Goal: Navigation & Orientation: Understand site structure

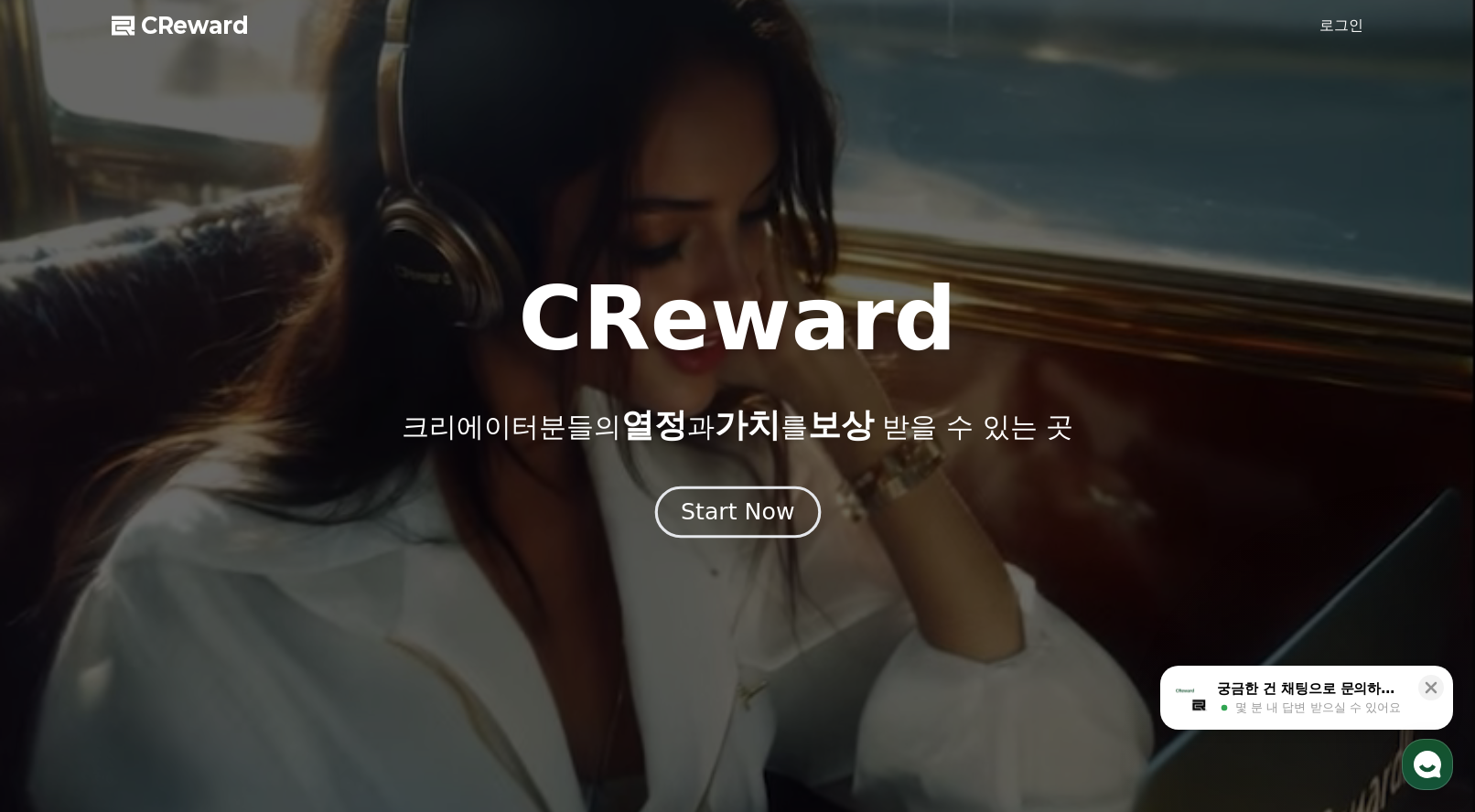
click at [719, 528] on button "Start Now" at bounding box center [737, 513] width 166 height 52
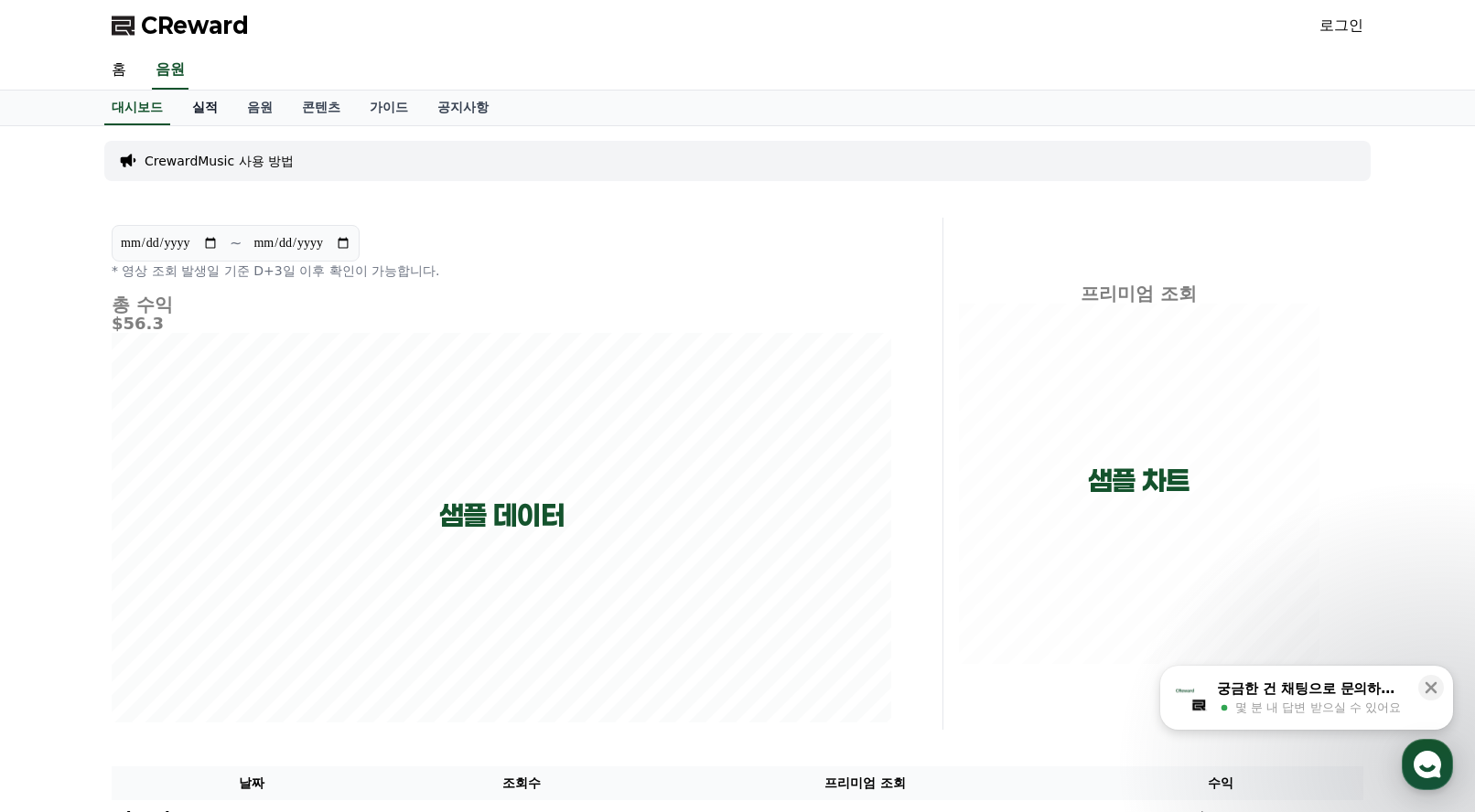
click at [195, 114] on link "실적" at bounding box center [205, 108] width 55 height 35
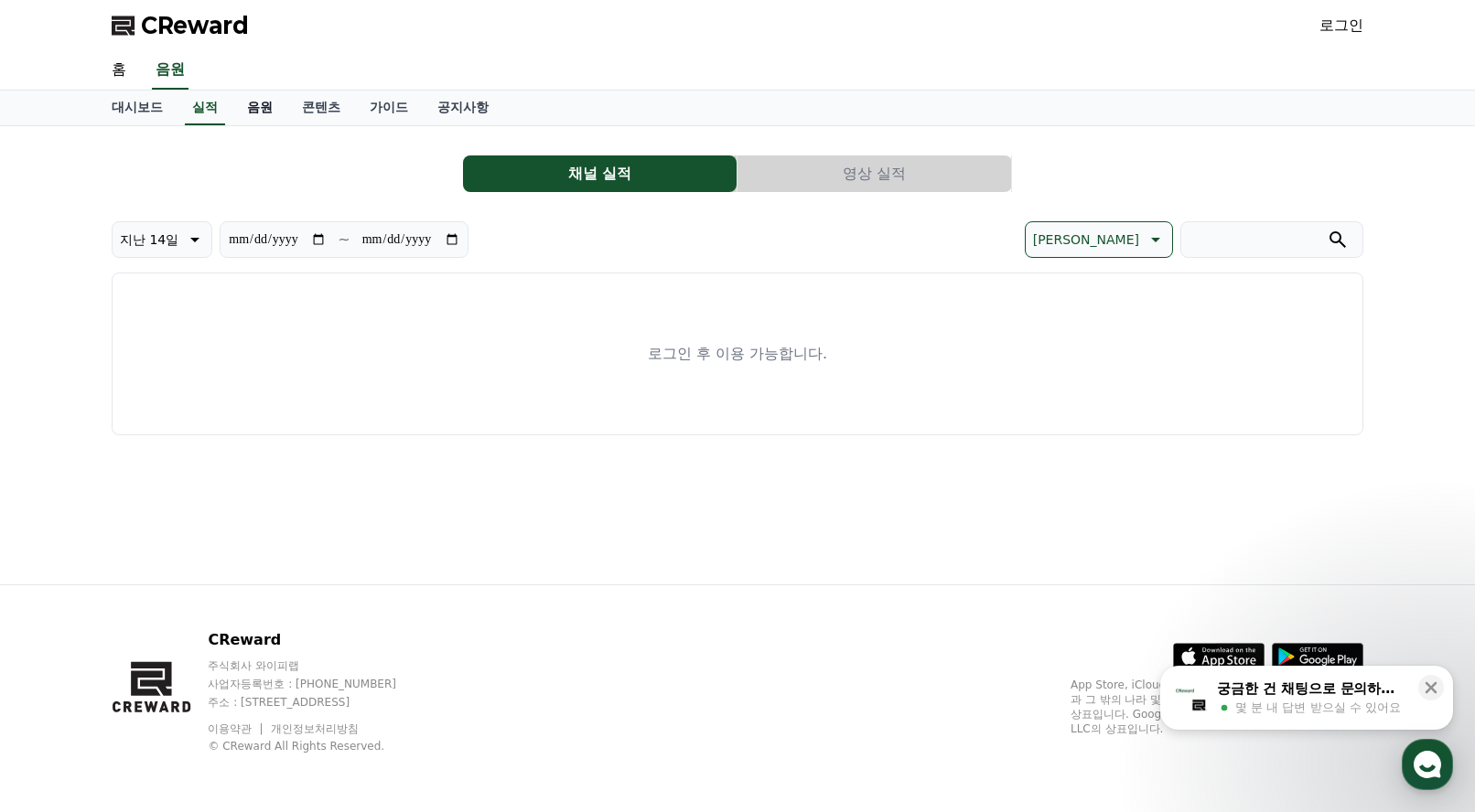
click at [263, 114] on link "음원" at bounding box center [259, 108] width 55 height 35
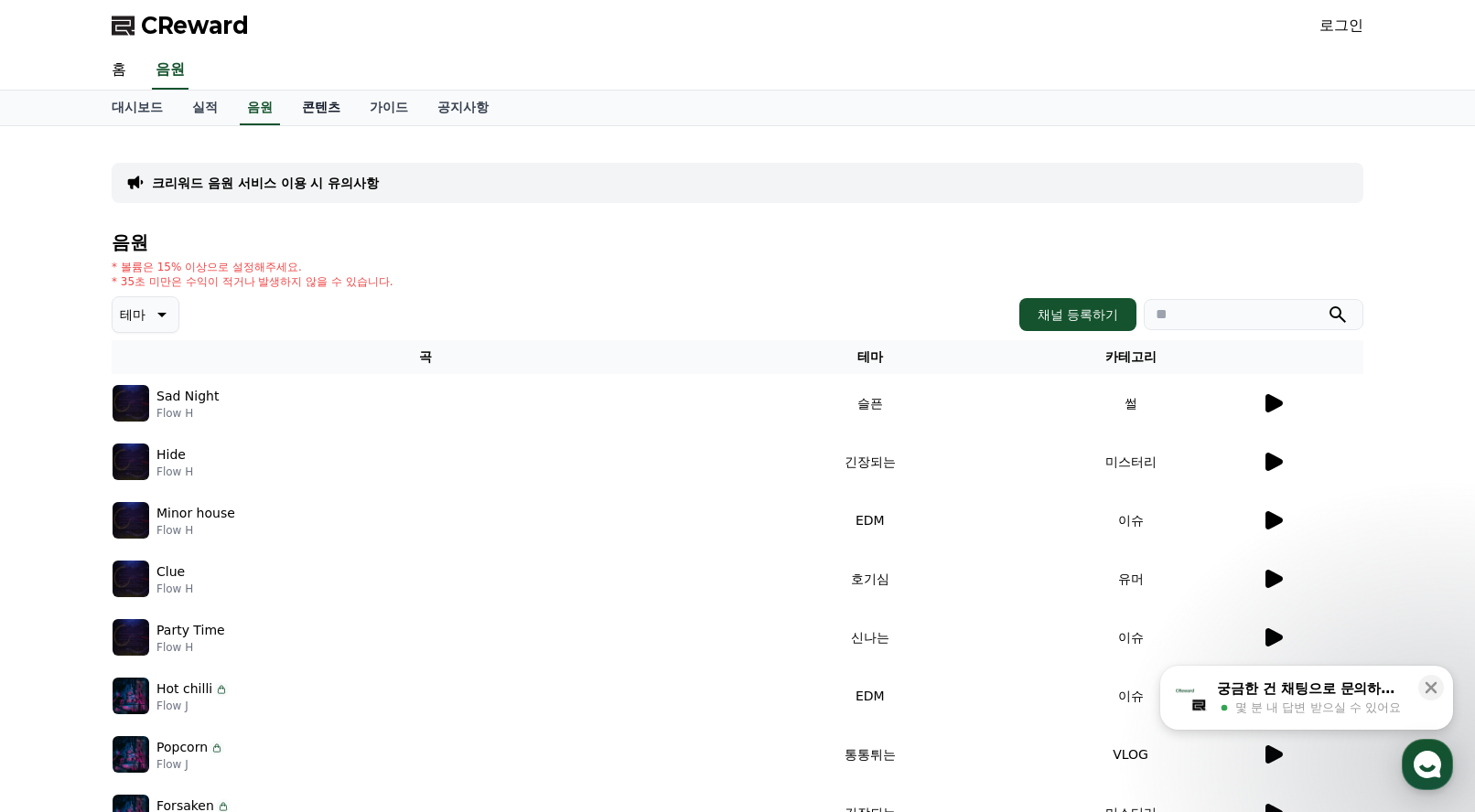
click at [327, 112] on link "콘텐츠" at bounding box center [321, 108] width 67 height 35
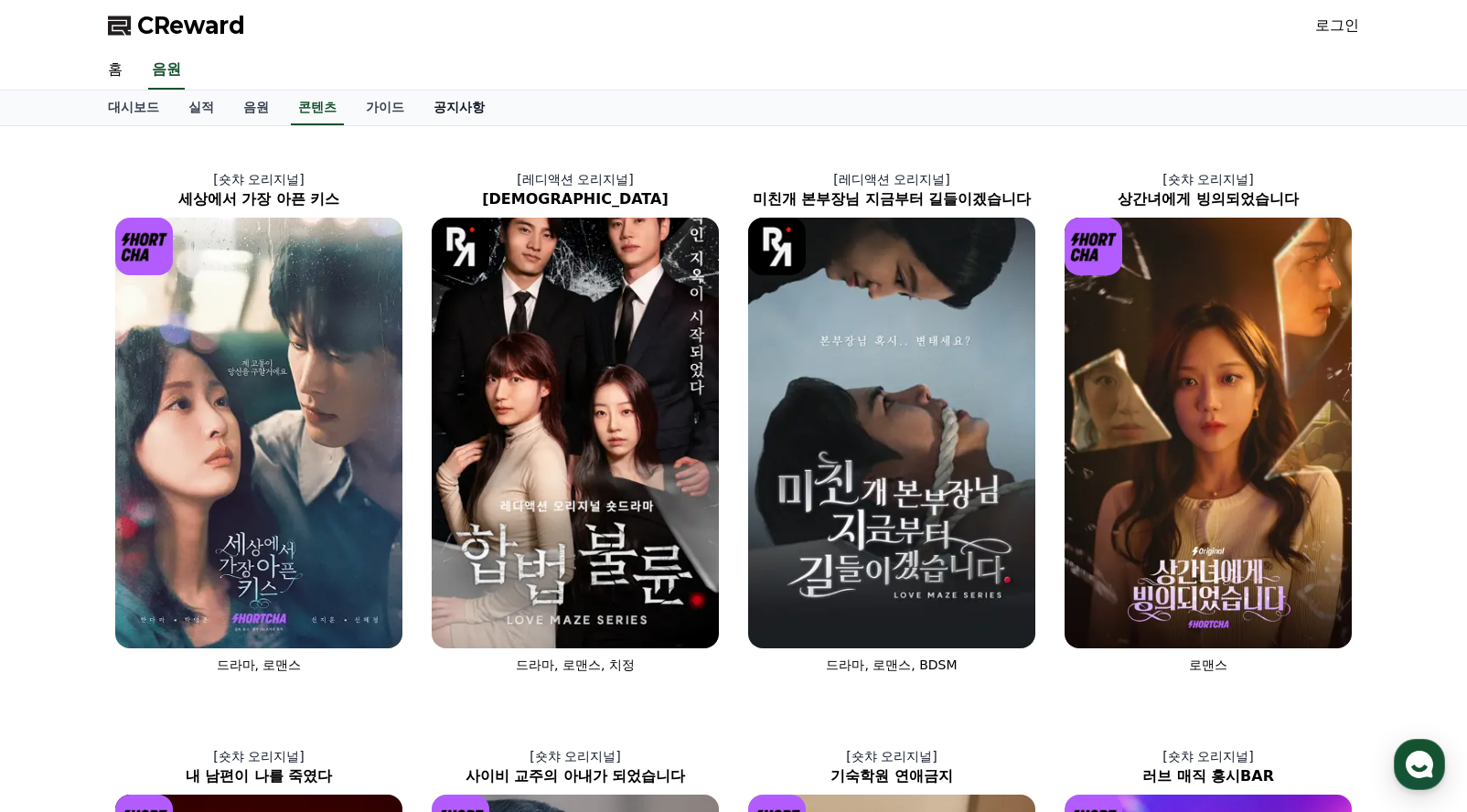
click at [455, 105] on link "공지사항" at bounding box center [459, 108] width 80 height 35
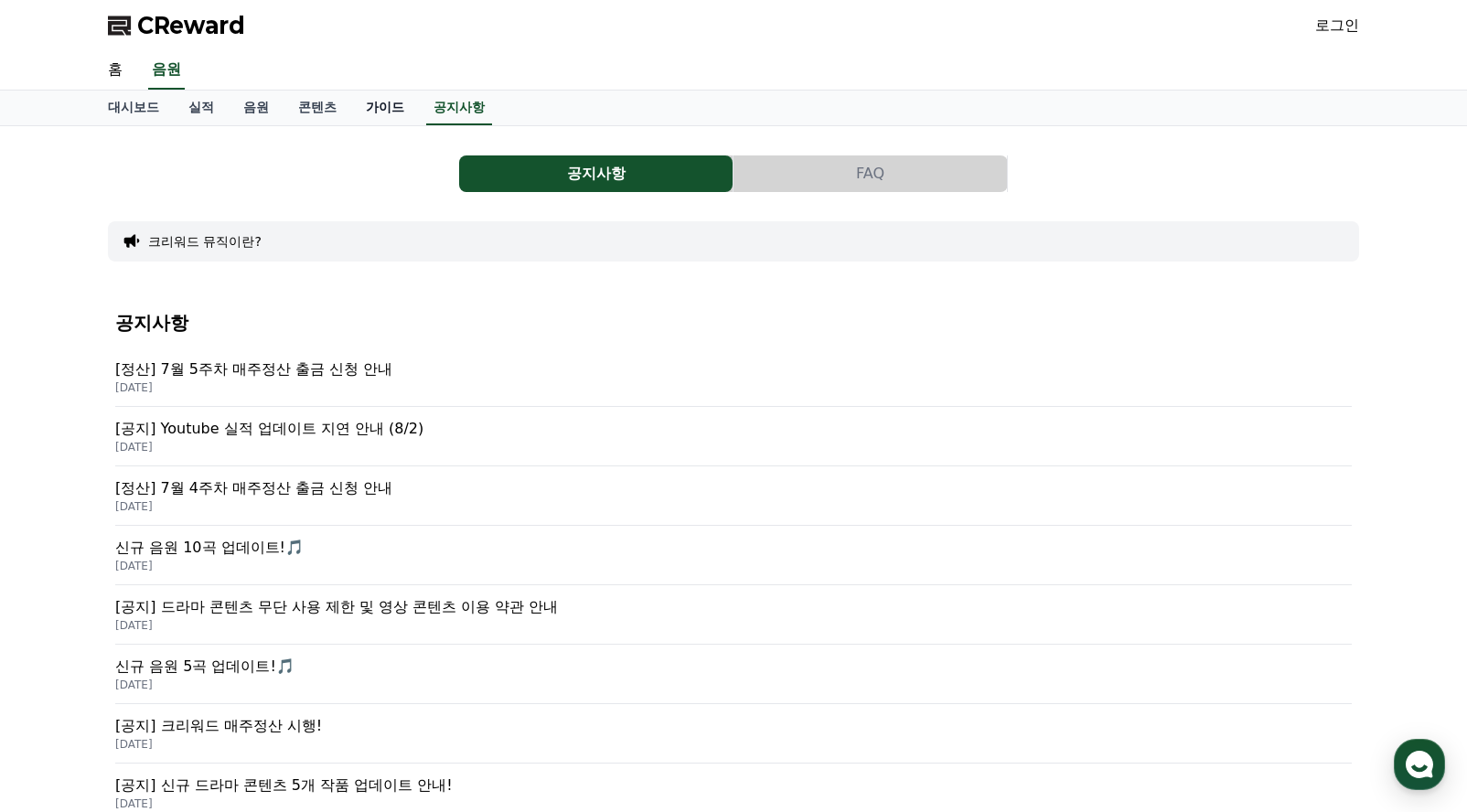
click at [384, 104] on link "가이드" at bounding box center [385, 108] width 67 height 35
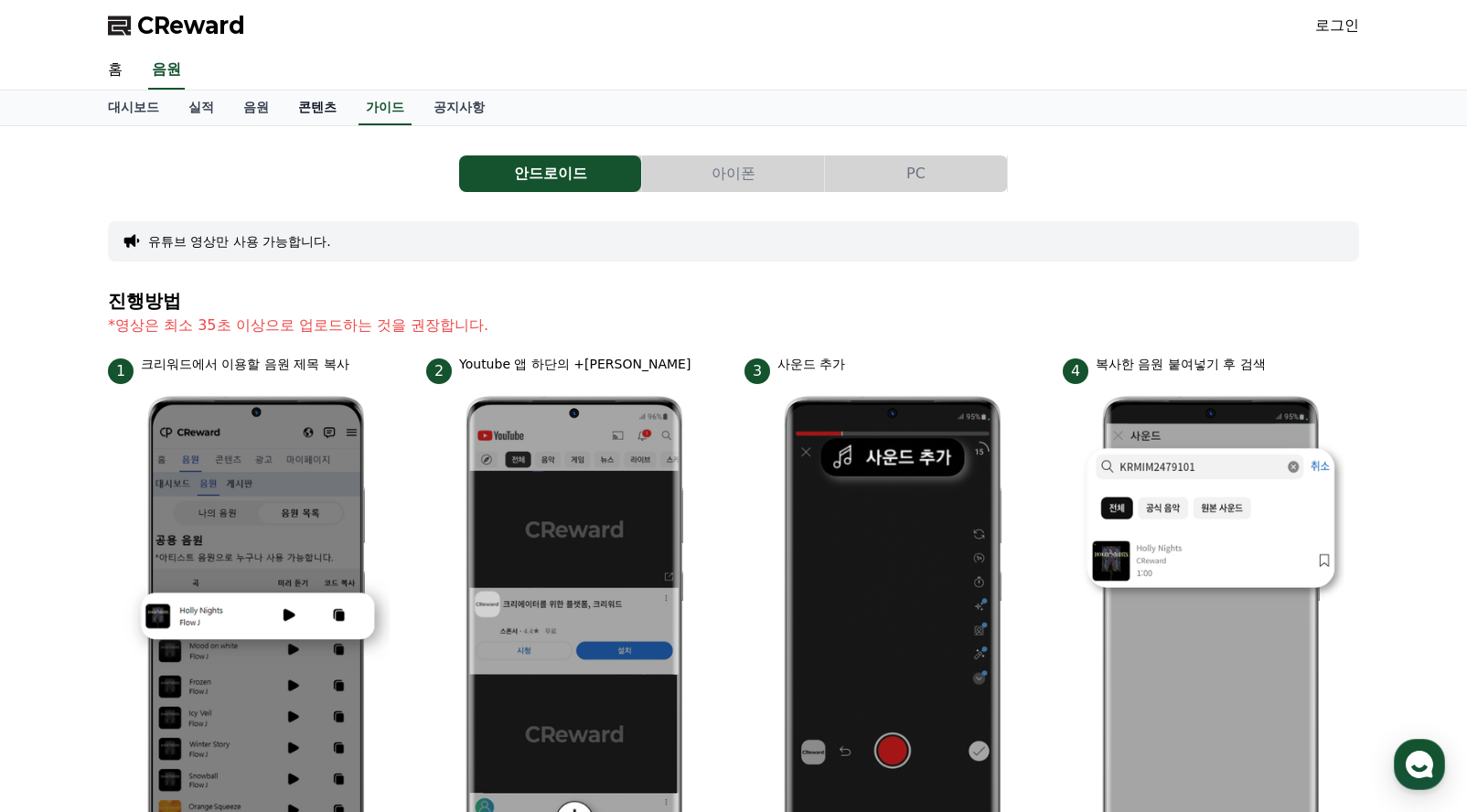
click at [318, 101] on link "콘텐츠" at bounding box center [317, 108] width 67 height 35
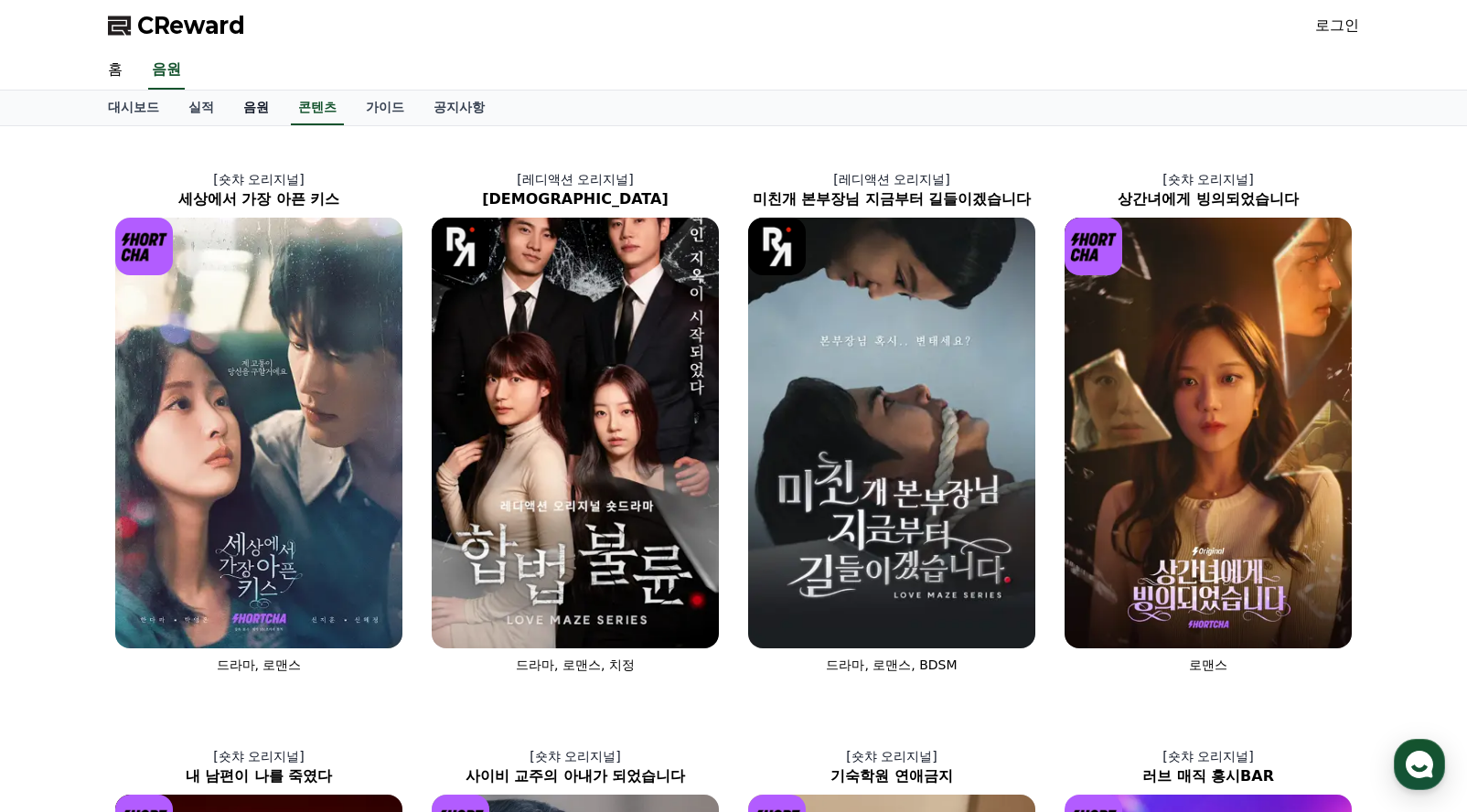
click at [232, 111] on link "음원" at bounding box center [255, 108] width 55 height 35
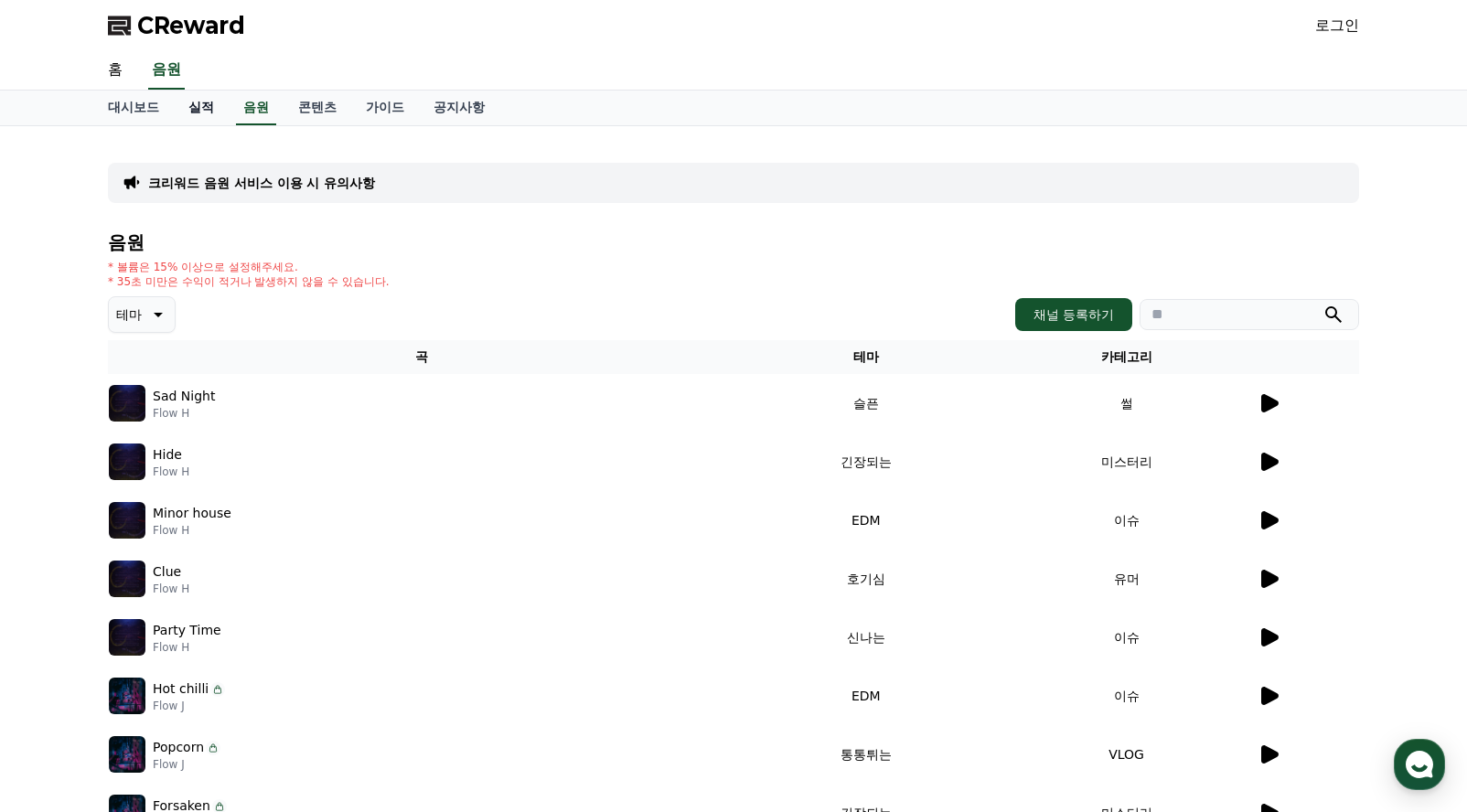
click at [205, 111] on link "실적" at bounding box center [201, 108] width 55 height 35
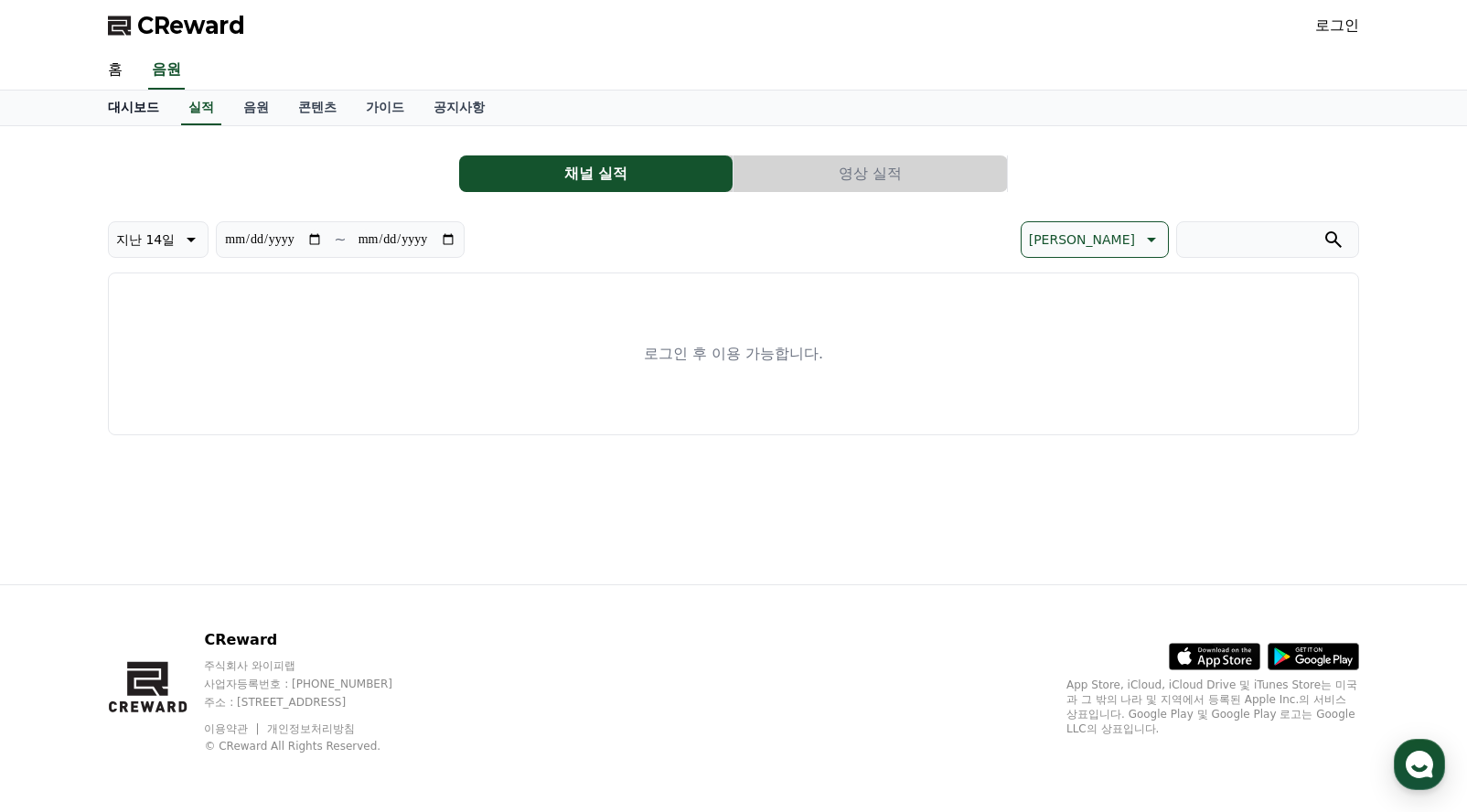
click at [133, 107] on link "대시보드" at bounding box center [134, 108] width 80 height 35
